Goal: Task Accomplishment & Management: Manage account settings

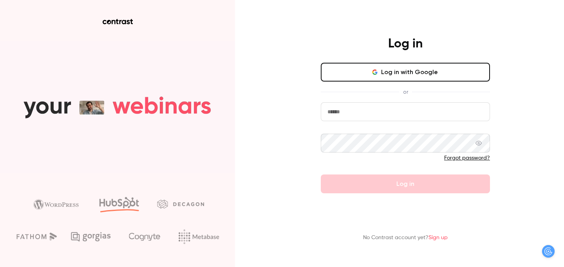
click at [381, 76] on button "Log in with Google" at bounding box center [405, 72] width 169 height 19
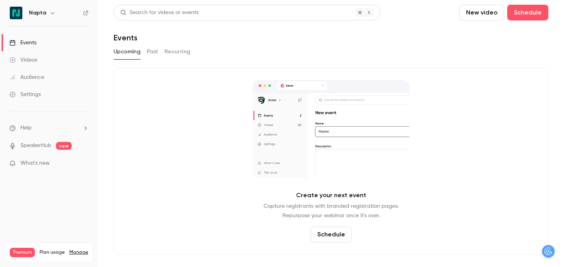
click at [73, 169] on ul "Help SpeakerHub new What's new" at bounding box center [49, 146] width 98 height 70
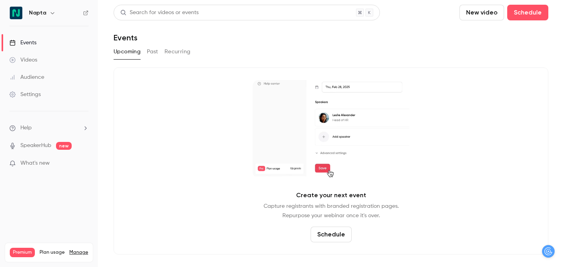
click at [67, 165] on p "What's new" at bounding box center [42, 163] width 67 height 8
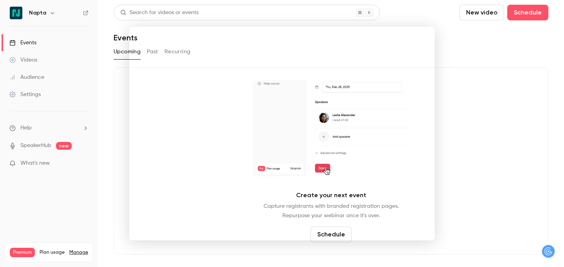
click at [475, 139] on div at bounding box center [282, 133] width 564 height 267
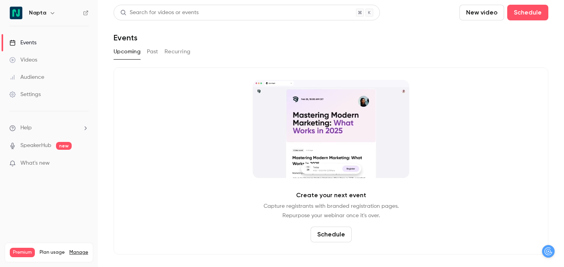
click at [54, 13] on button "button" at bounding box center [52, 12] width 9 height 9
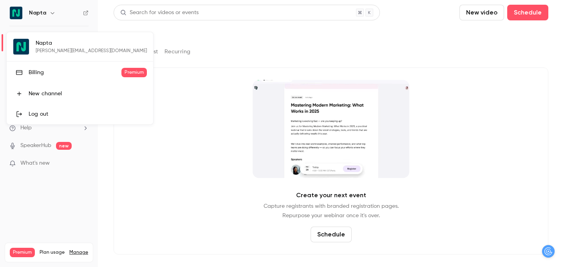
click at [80, 11] on div at bounding box center [282, 133] width 564 height 267
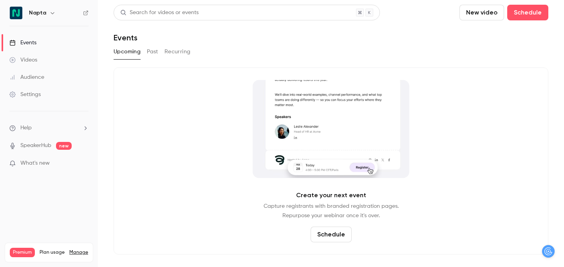
click at [81, 11] on div "Napta" at bounding box center [48, 12] width 79 height 13
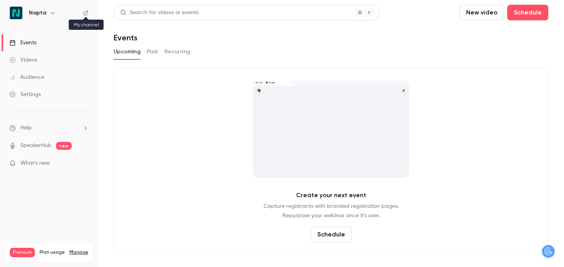
click at [85, 12] on icon at bounding box center [85, 12] width 5 height 5
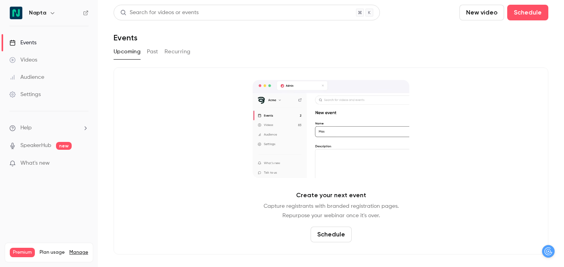
click at [40, 133] on ul "Help SpeakerHub new What's new" at bounding box center [49, 146] width 98 height 70
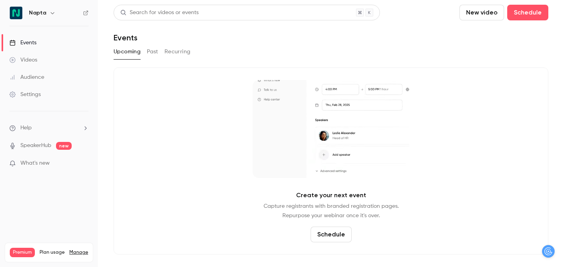
click at [24, 94] on div "Settings" at bounding box center [24, 95] width 31 height 8
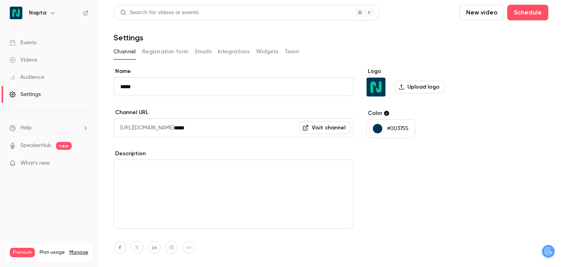
click at [292, 55] on button "Team" at bounding box center [292, 51] width 15 height 13
